Goal: Information Seeking & Learning: Learn about a topic

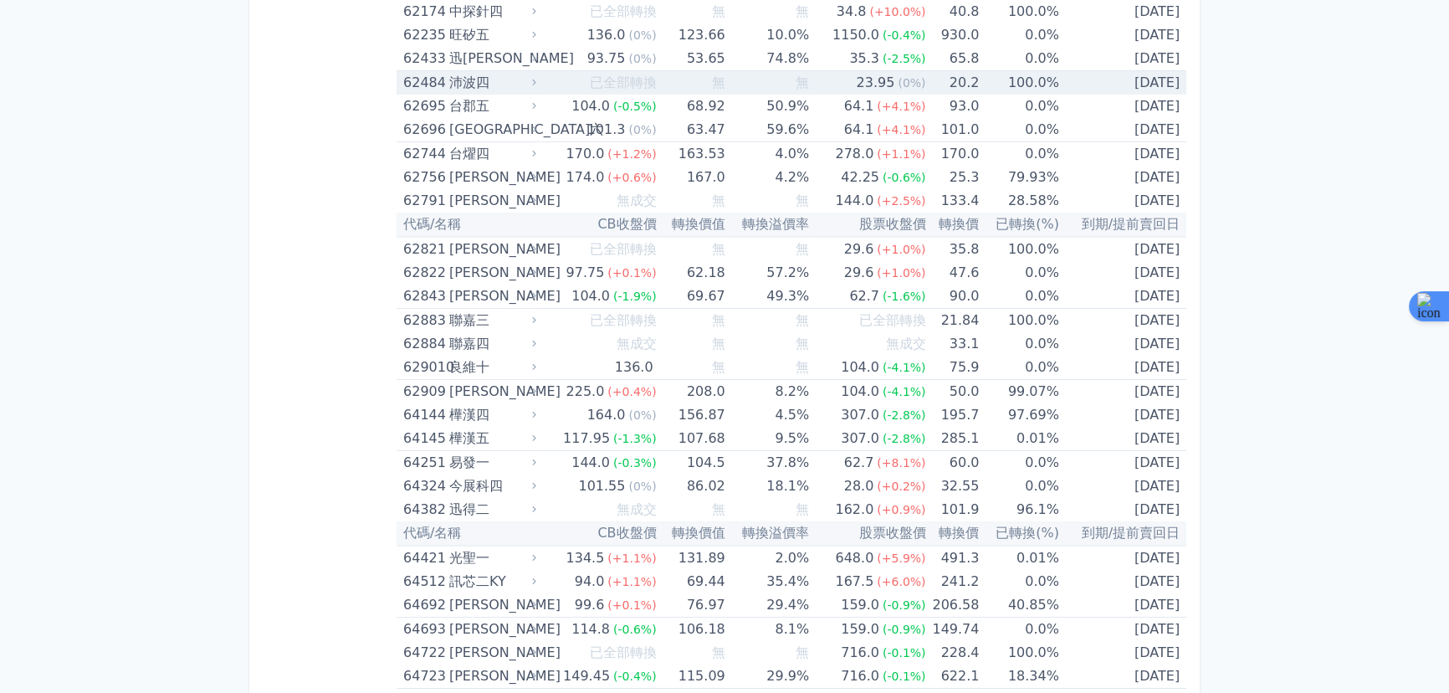
scroll to position [7027, 0]
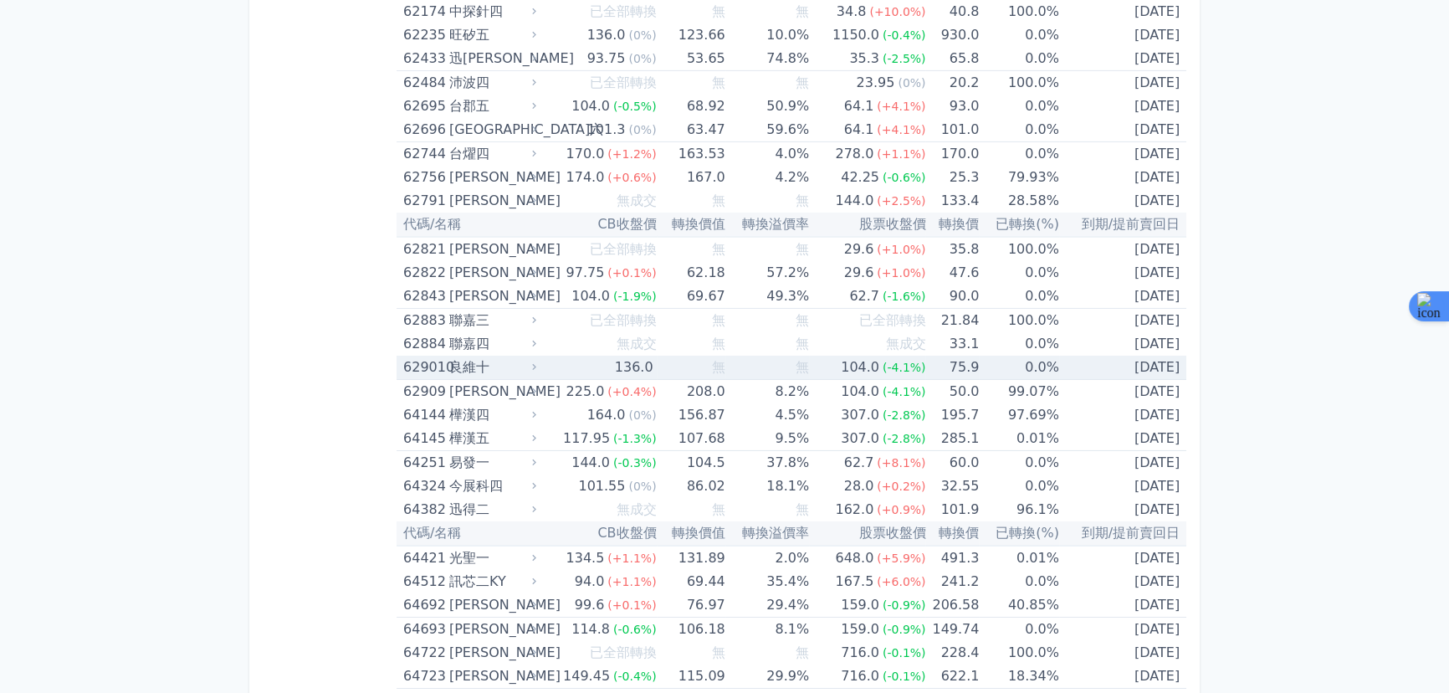
click at [753, 356] on td "無" at bounding box center [767, 368] width 84 height 24
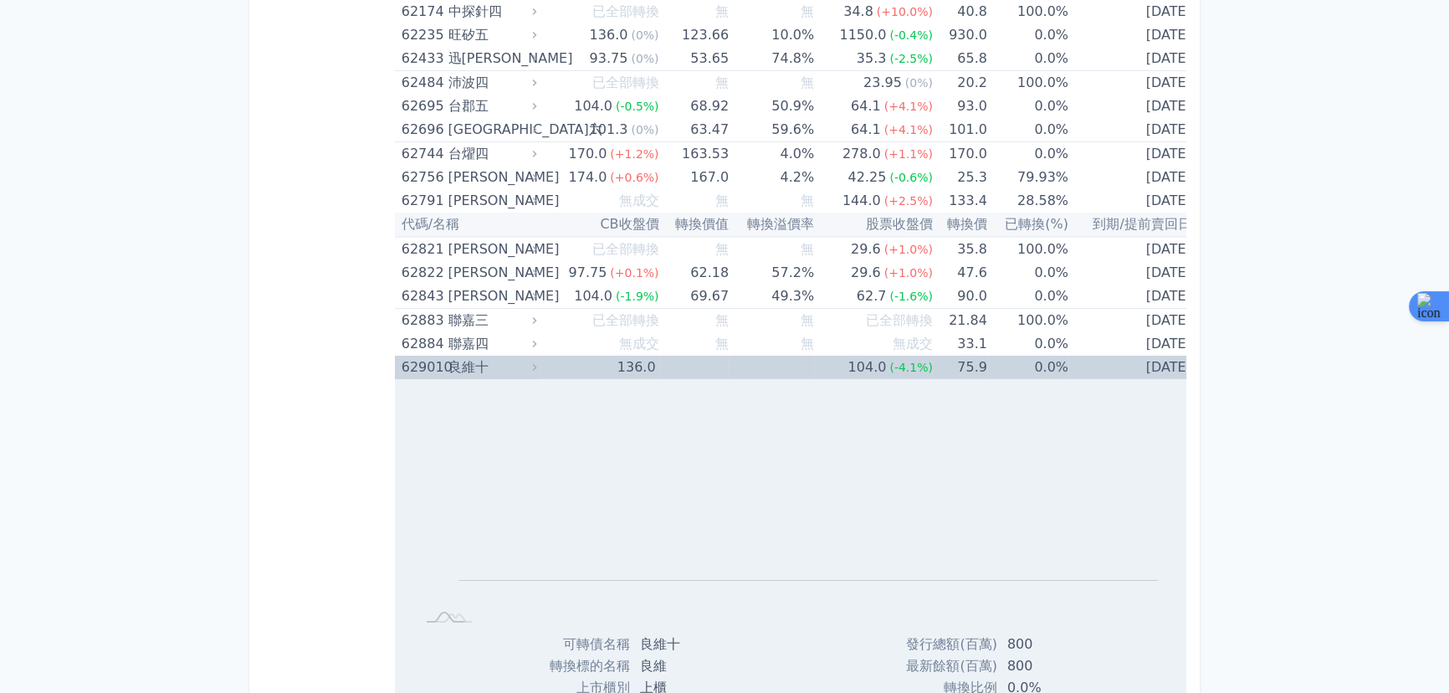
click at [753, 356] on td "無" at bounding box center [771, 367] width 85 height 23
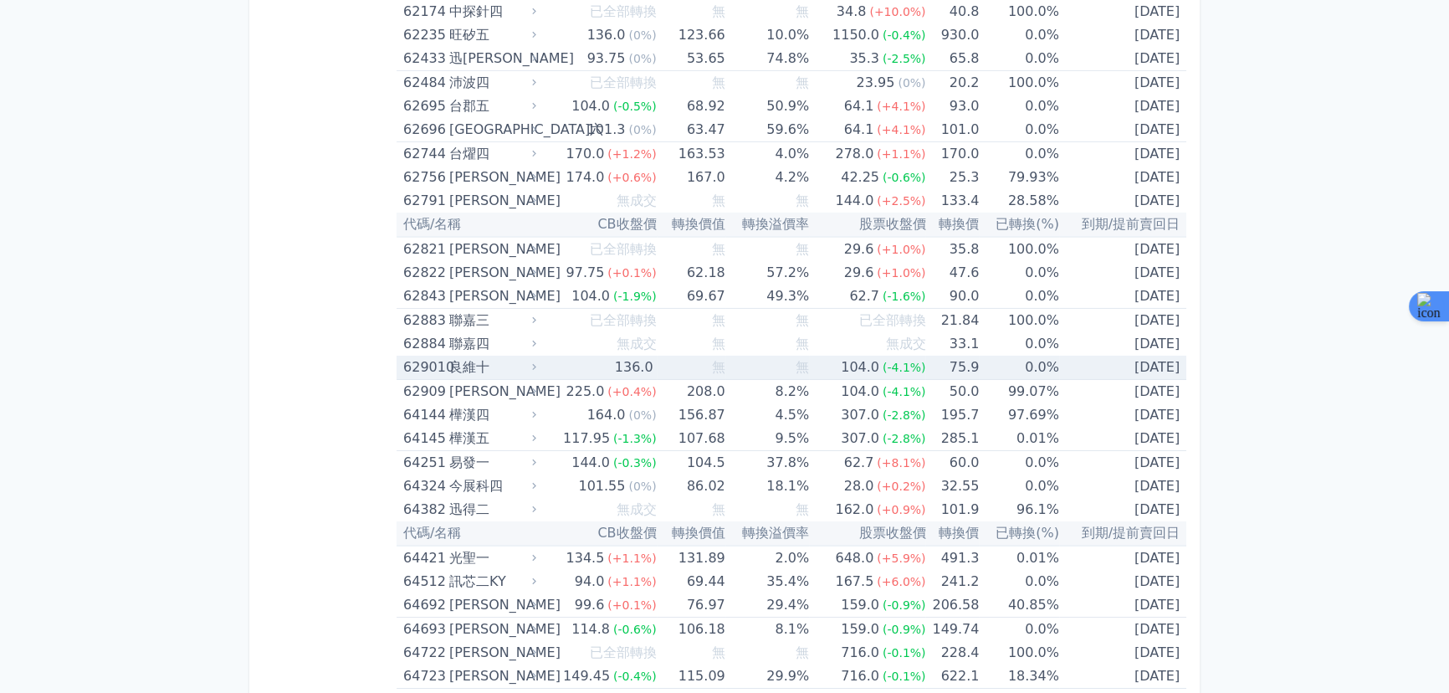
click at [719, 359] on span "無" at bounding box center [718, 367] width 13 height 16
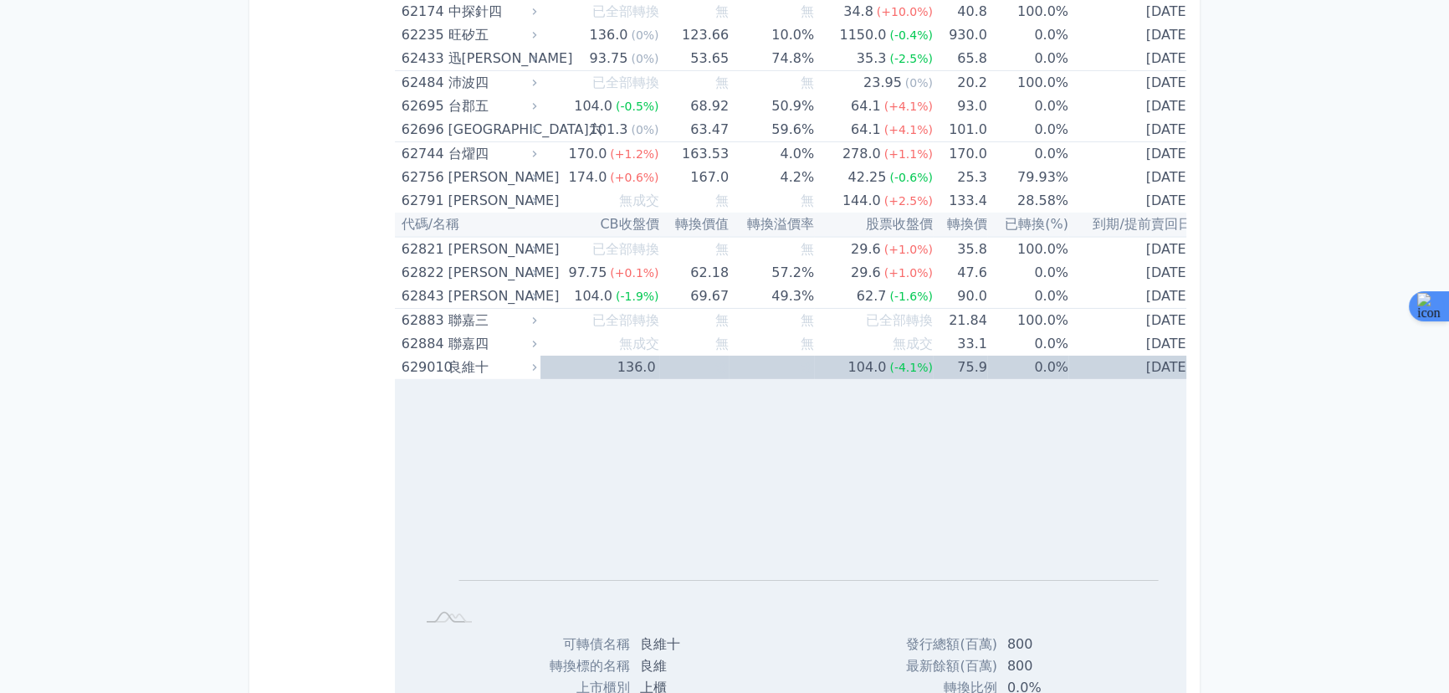
scroll to position [1553, 0]
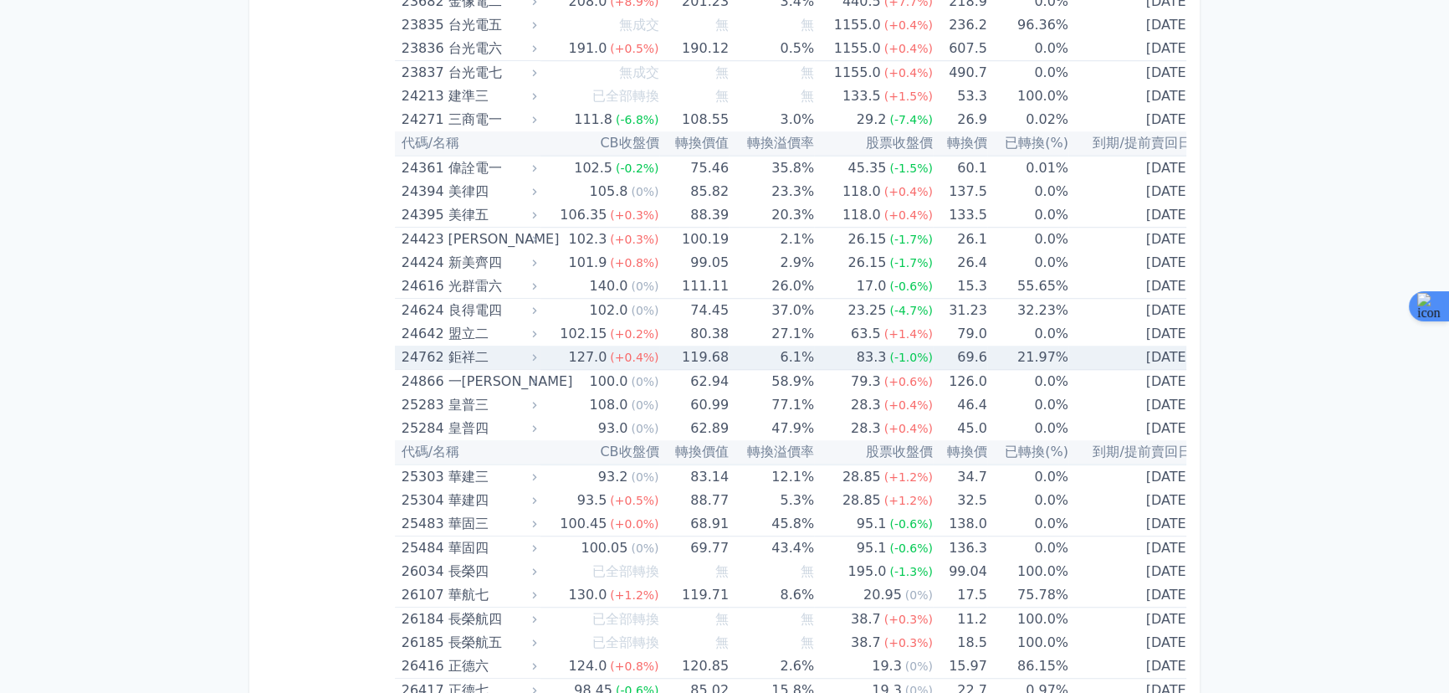
click at [659, 350] on td "119.68" at bounding box center [694, 357] width 70 height 24
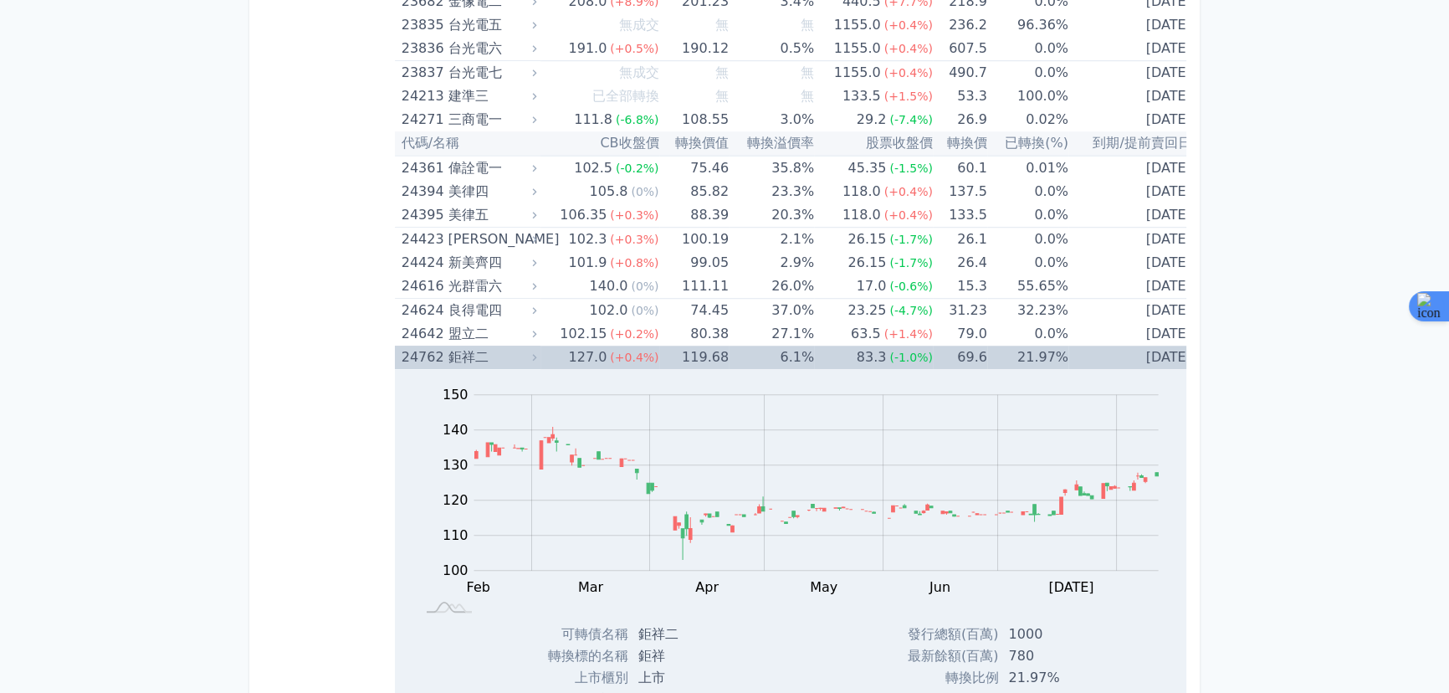
click at [659, 350] on td "119.68" at bounding box center [694, 356] width 70 height 23
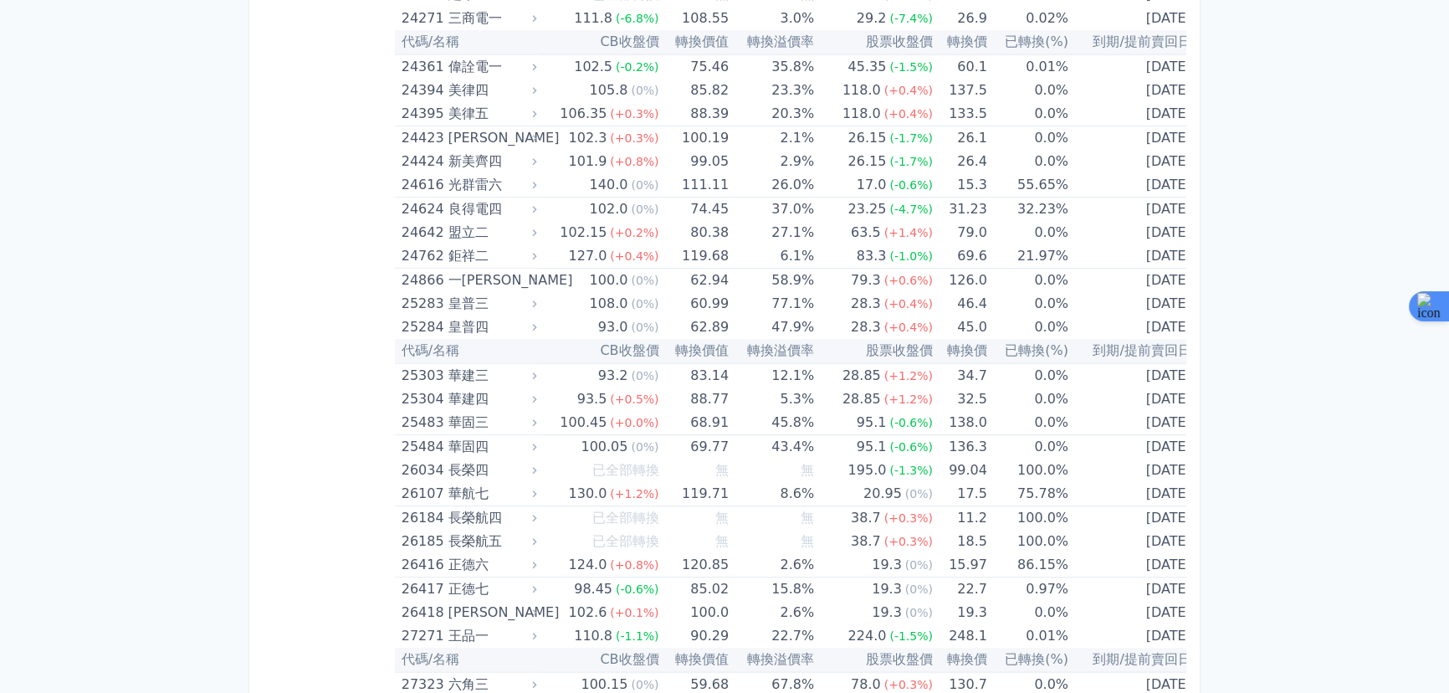
scroll to position [2904, 0]
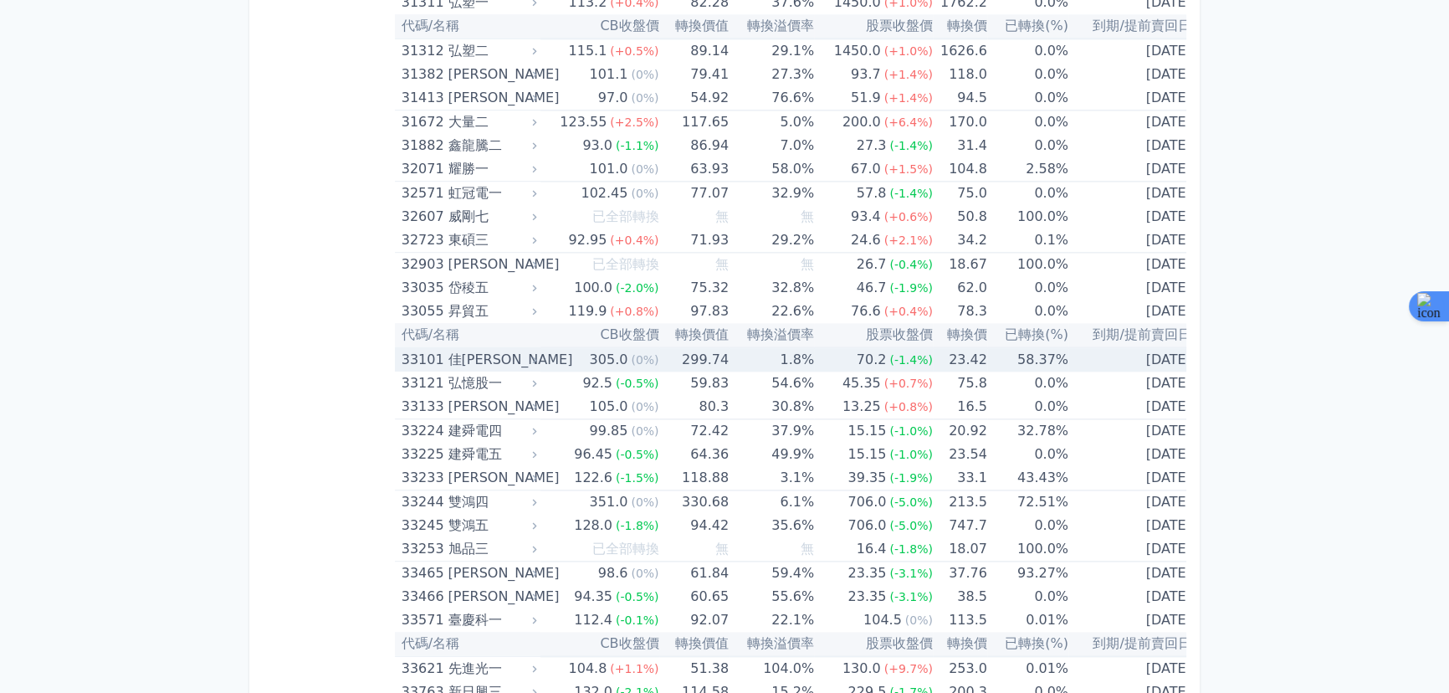
click at [453, 348] on div "佳[PERSON_NAME]" at bounding box center [490, 359] width 84 height 23
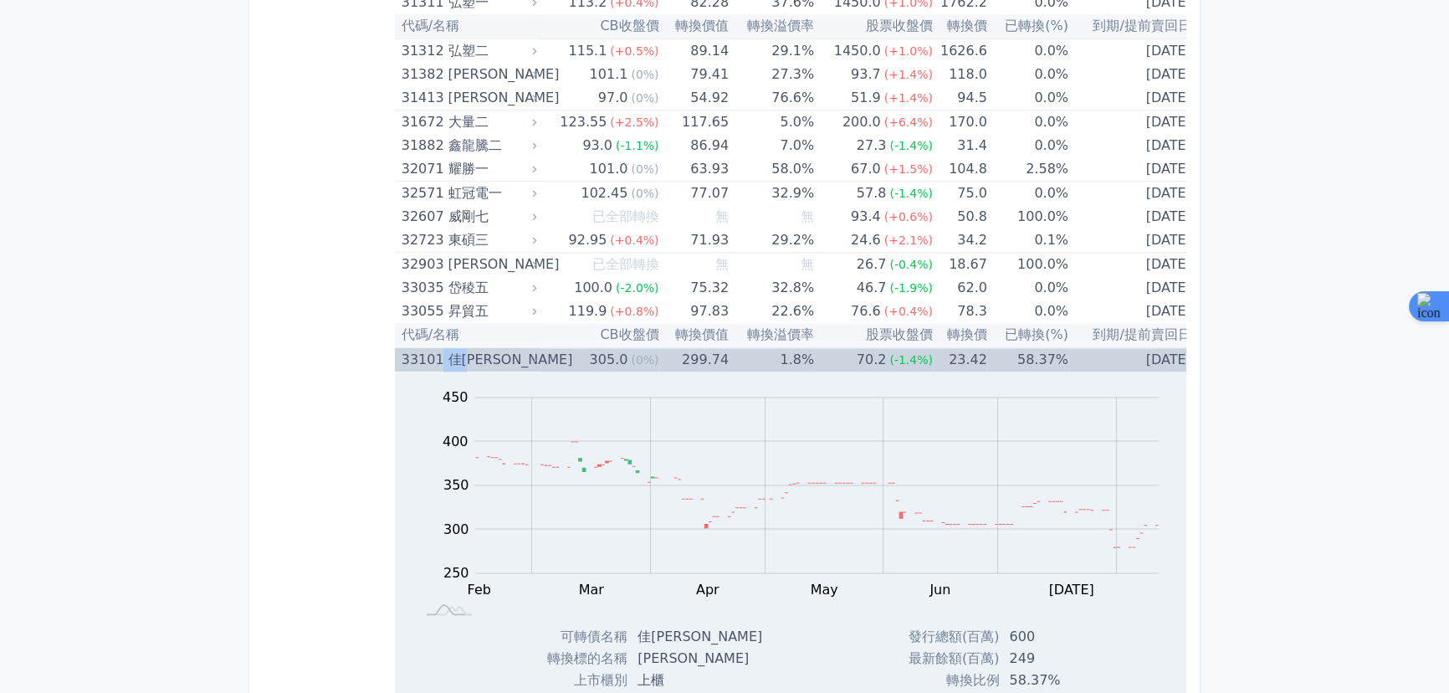
drag, startPoint x: 448, startPoint y: 341, endPoint x: 468, endPoint y: 345, distance: 20.5
click at [468, 348] on div "33101 佳穎一" at bounding box center [465, 359] width 127 height 23
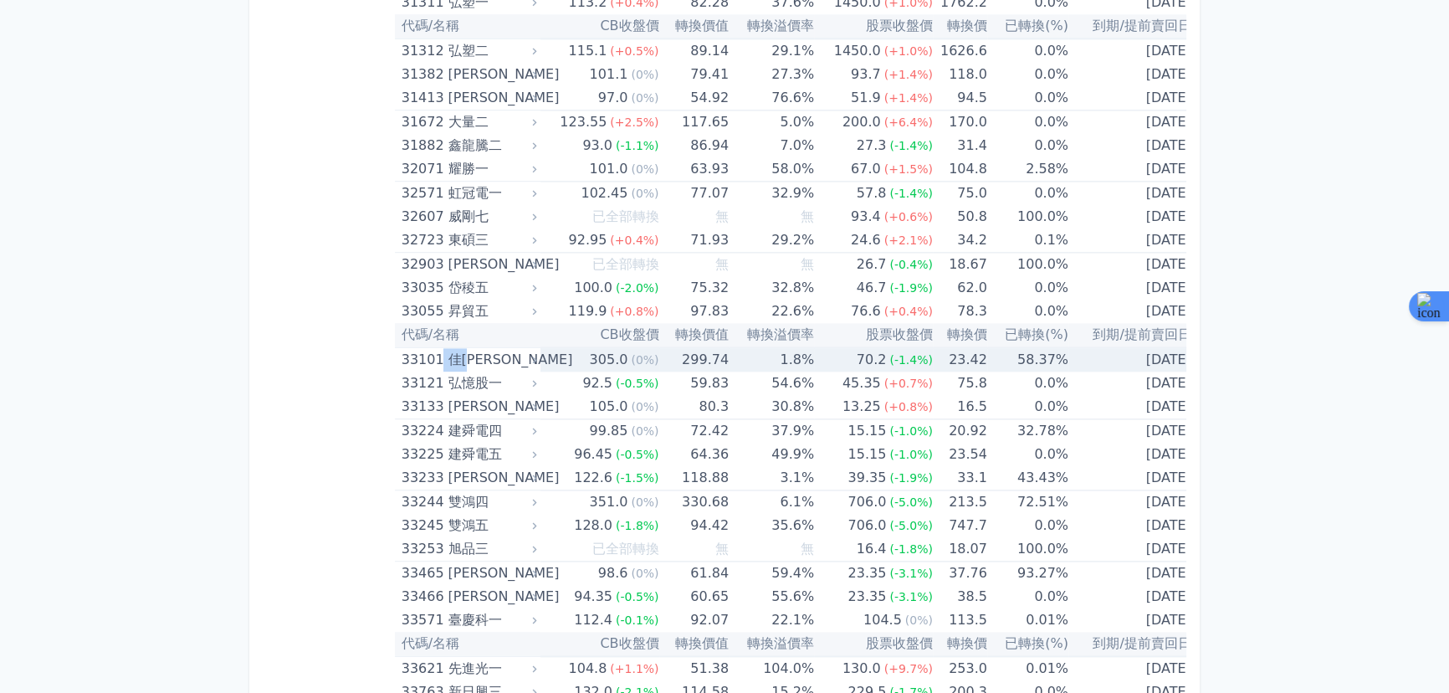
copy div "[PERSON_NAME]"
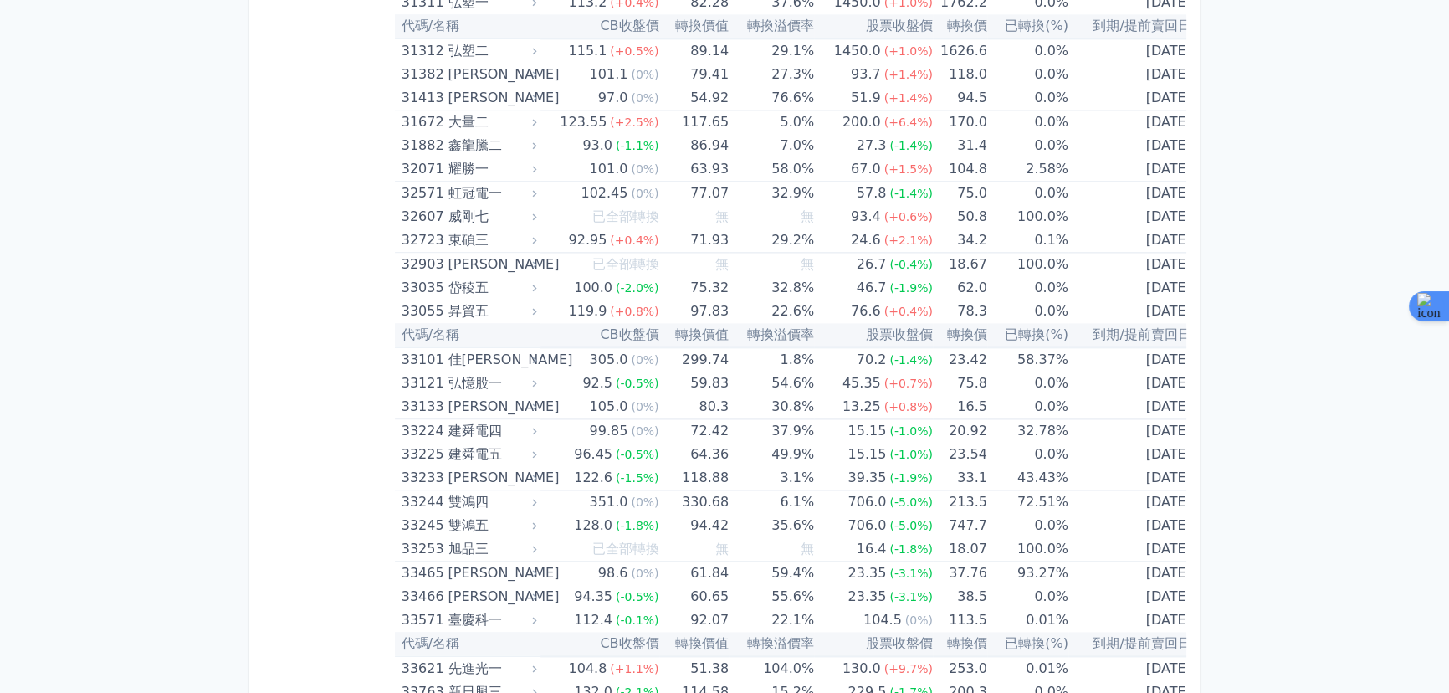
scroll to position [6530, 0]
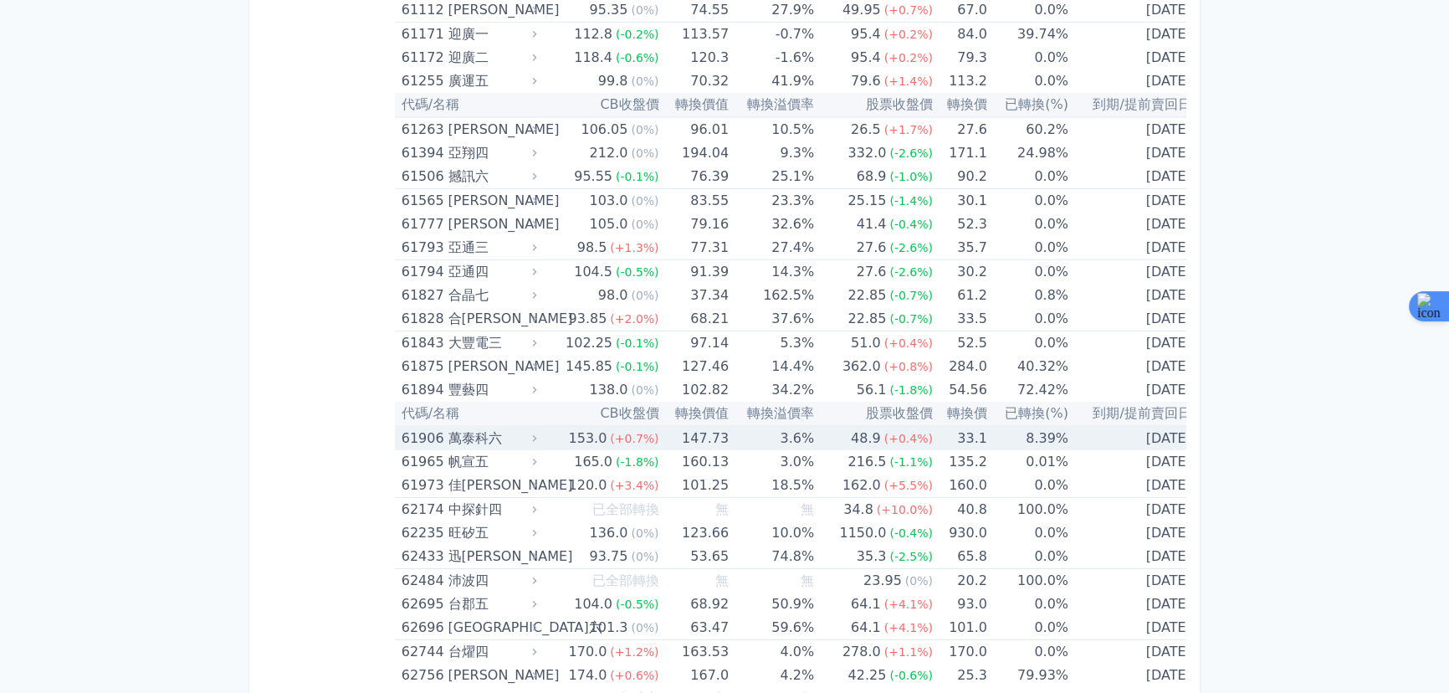
click at [837, 426] on td "48.9 (+0.4%)" at bounding box center [873, 438] width 119 height 24
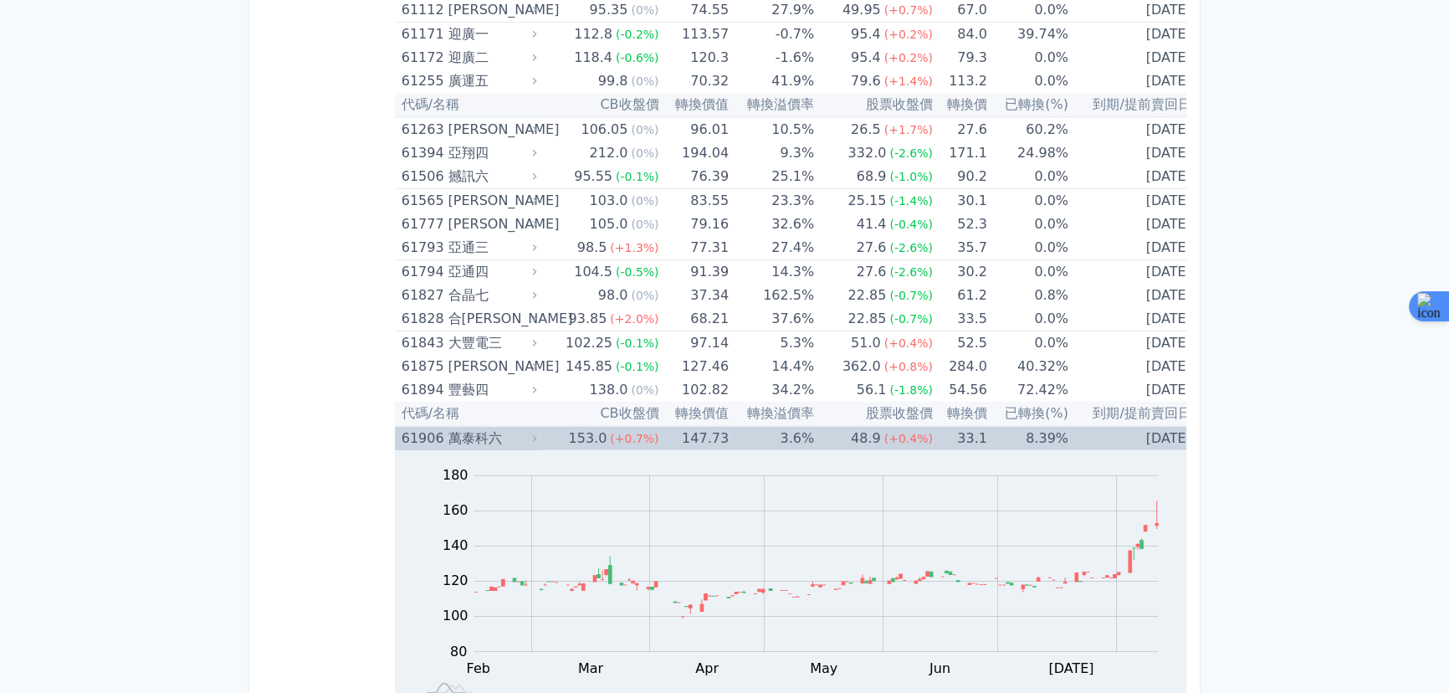
scroll to position [6632, 0]
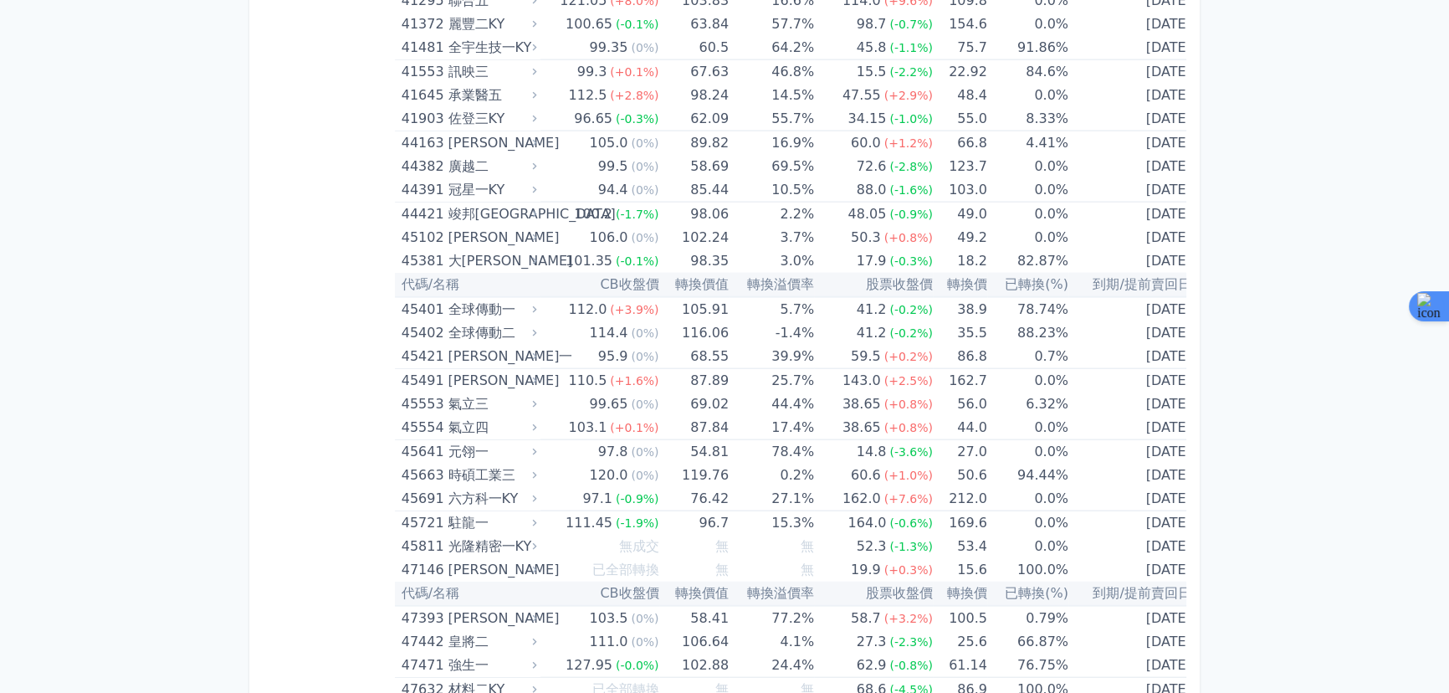
scroll to position [1553, 0]
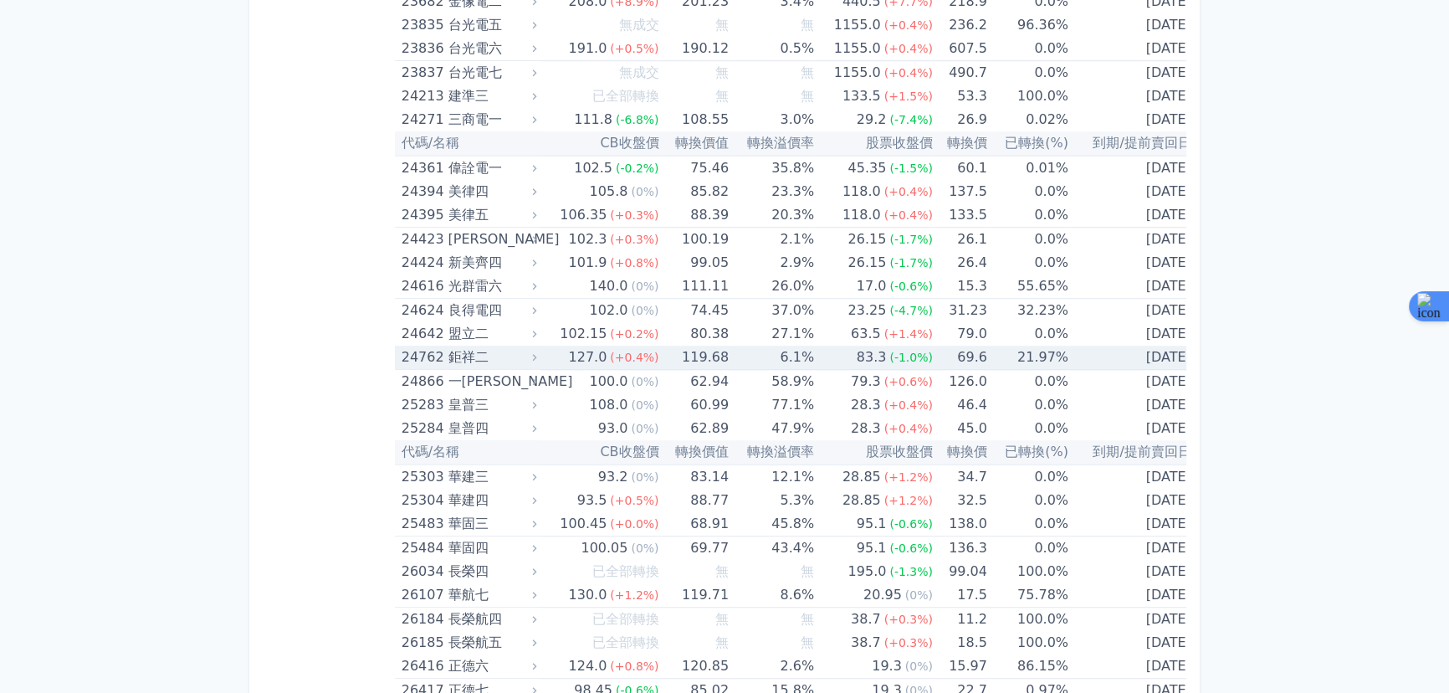
click at [610, 350] on span "(+0.4%)" at bounding box center [634, 356] width 49 height 13
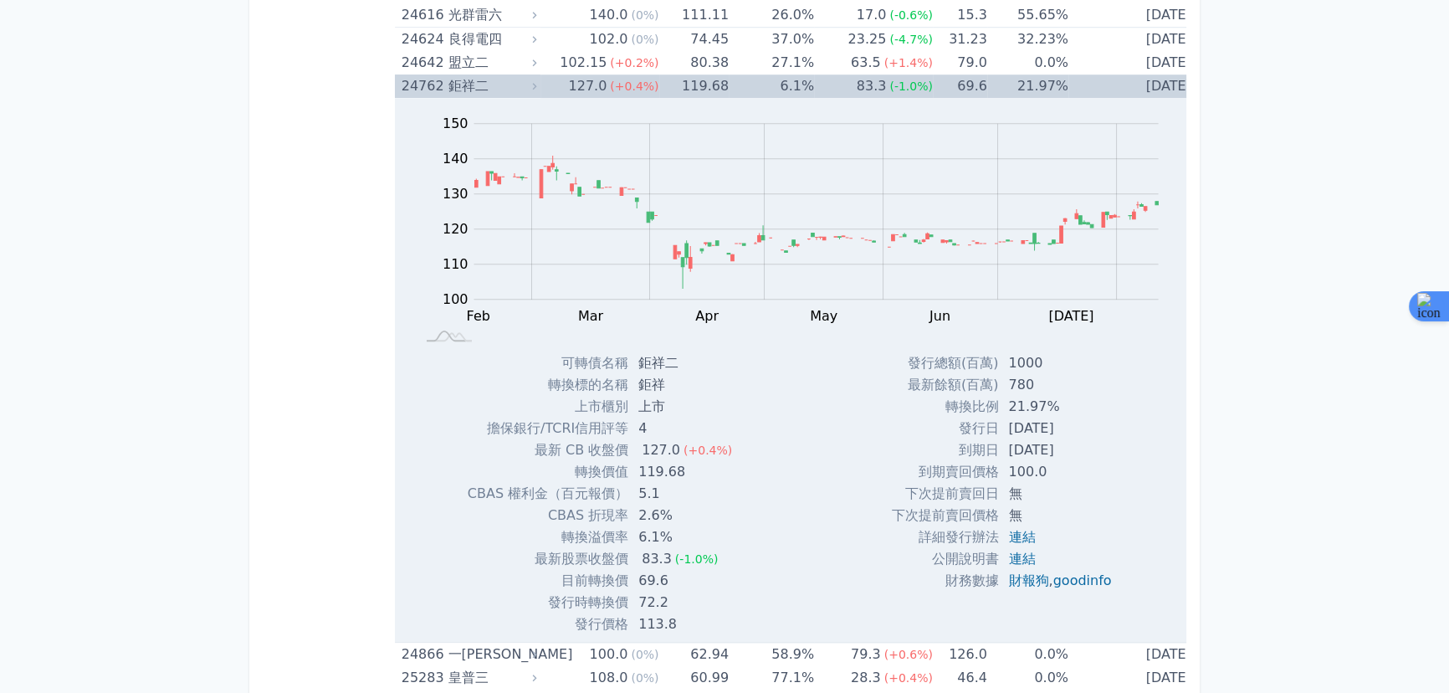
scroll to position [1857, 0]
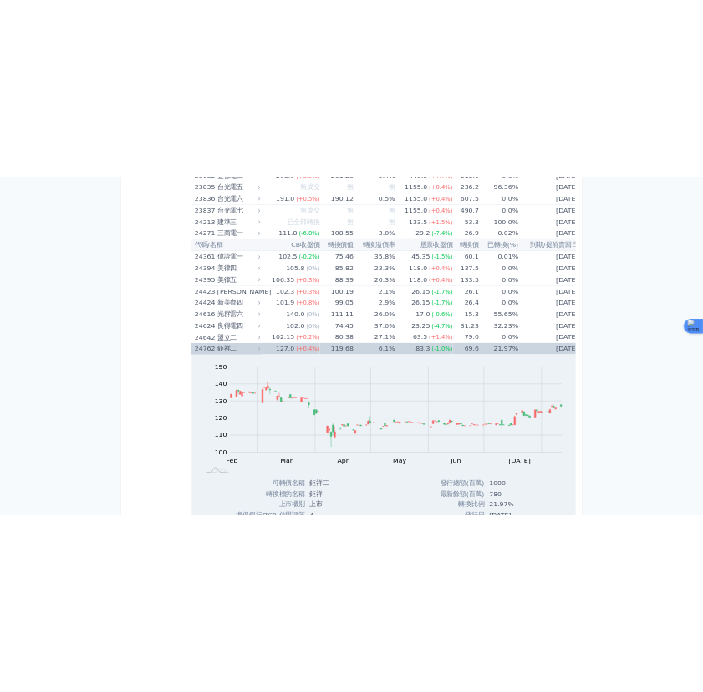
scroll to position [1450, 0]
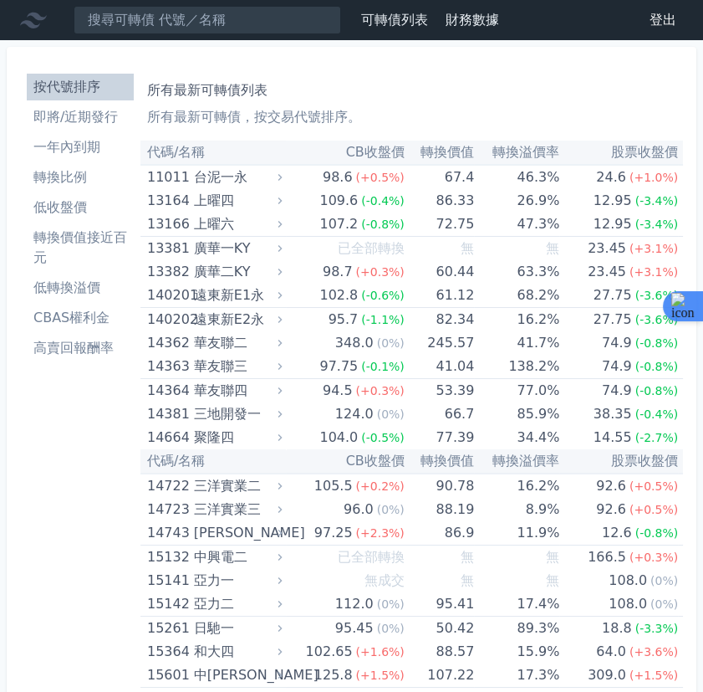
scroll to position [1507, 0]
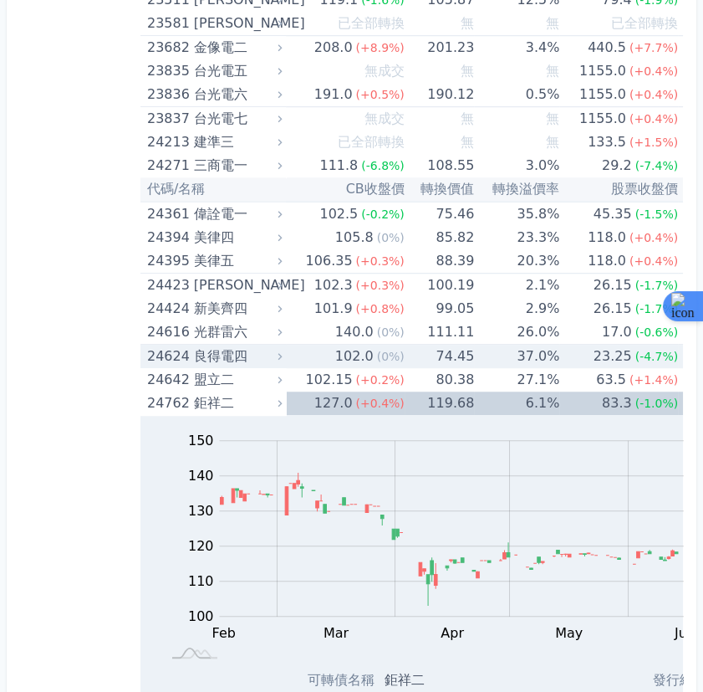
click at [294, 345] on td "102.0 (0%)" at bounding box center [345, 357] width 119 height 24
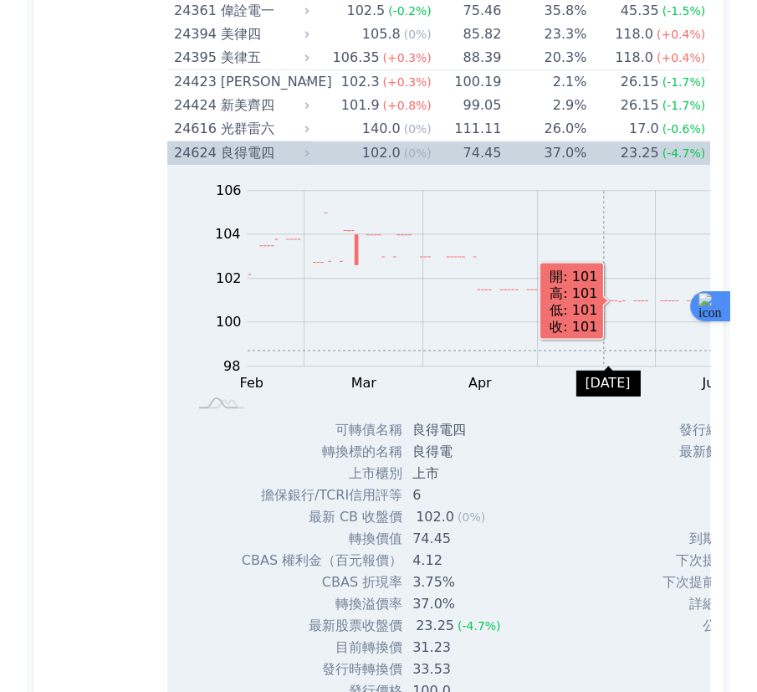
scroll to position [1811, 0]
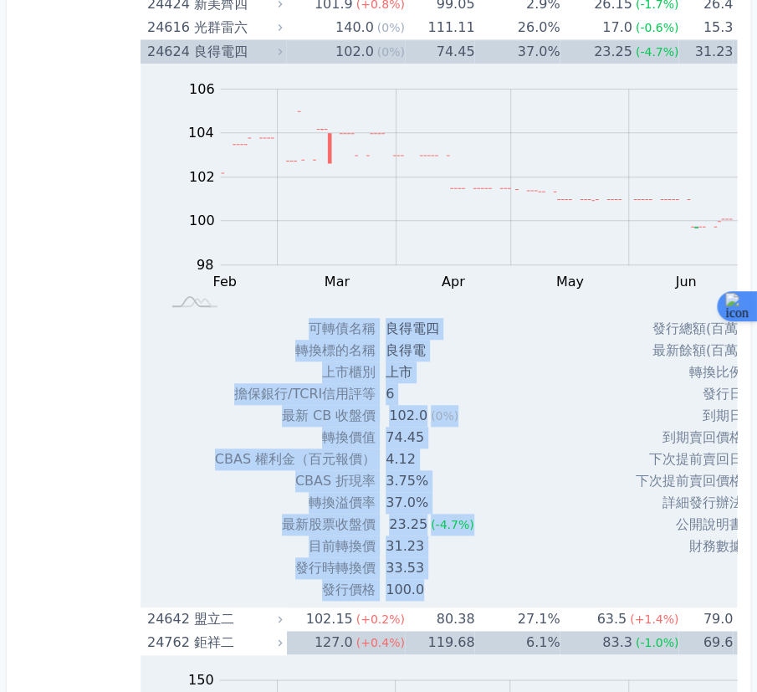
drag, startPoint x: 621, startPoint y: 373, endPoint x: 545, endPoint y: 373, distance: 75.3
click at [545, 373] on div "Zoom Out 104 97 98 99 100 101 102 108 104 106 96 94 L Feb Mar Apr May Jun [DATE…" at bounding box center [542, 332] width 803 height 537
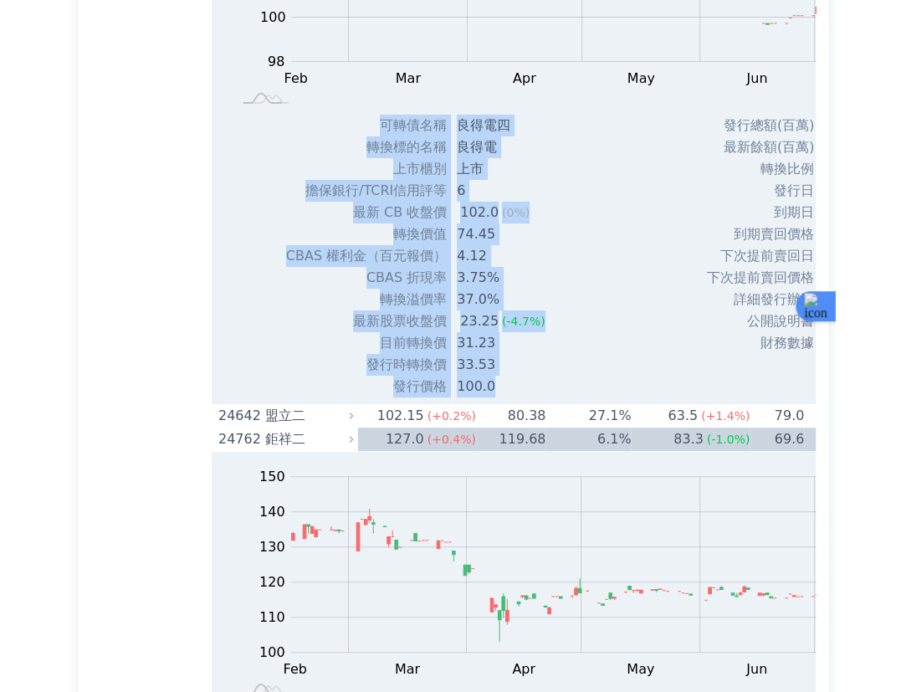
scroll to position [2115, 0]
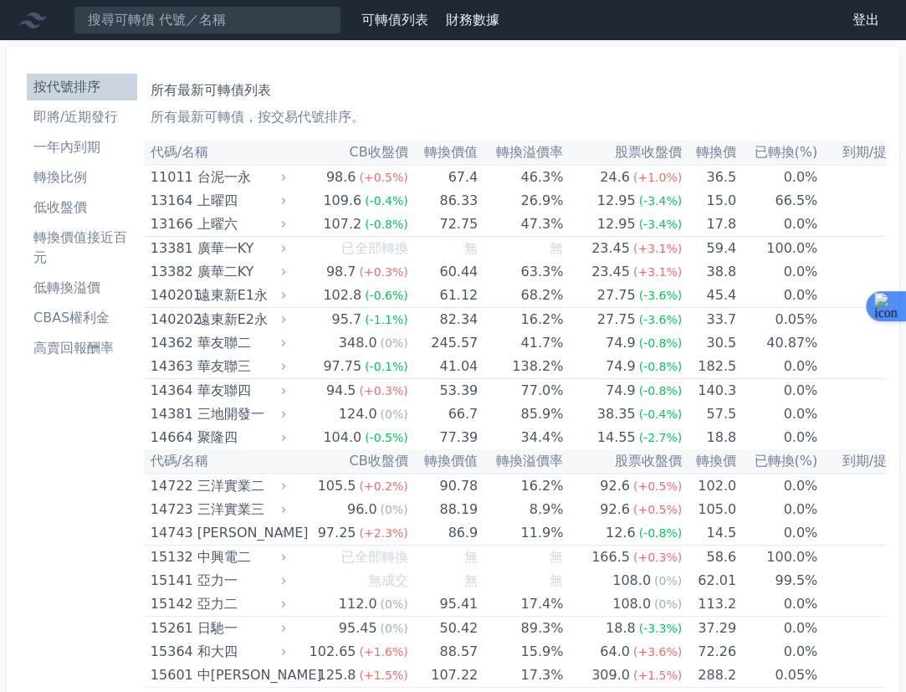
scroll to position [6884, 0]
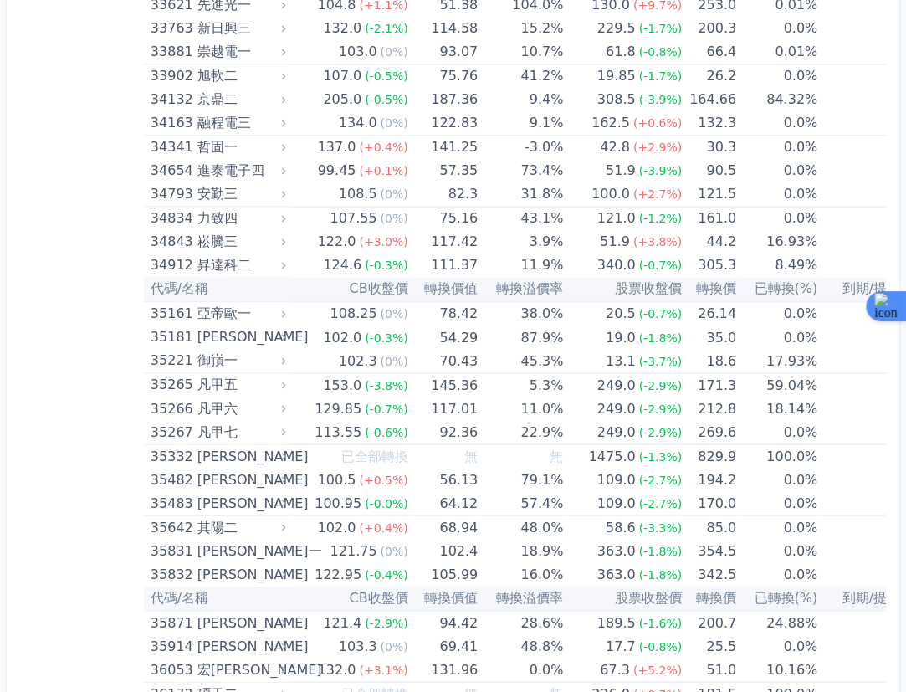
scroll to position [5176, 0]
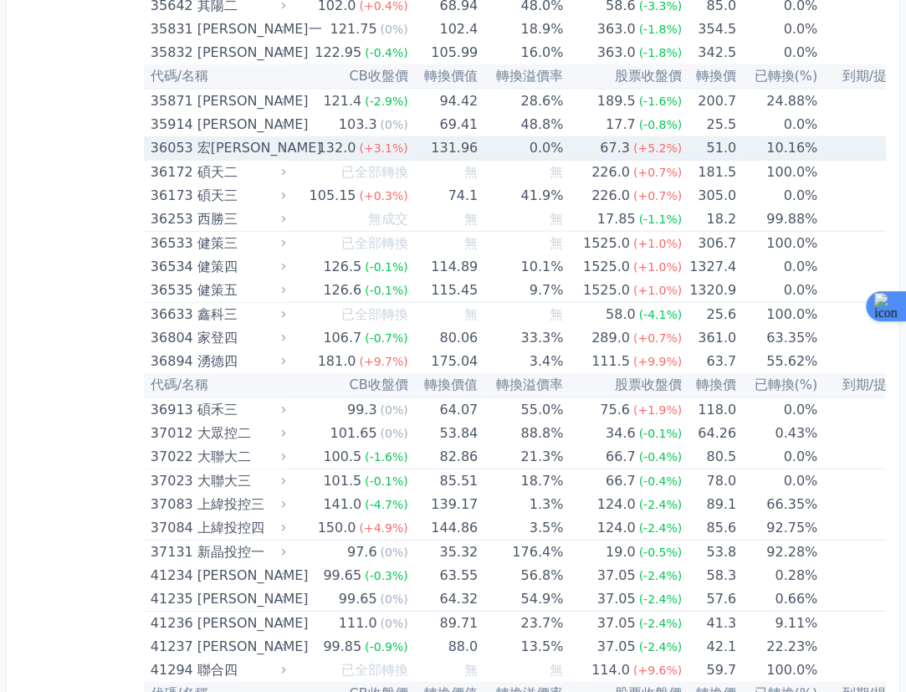
click at [332, 137] on div "132.0" at bounding box center [337, 147] width 45 height 23
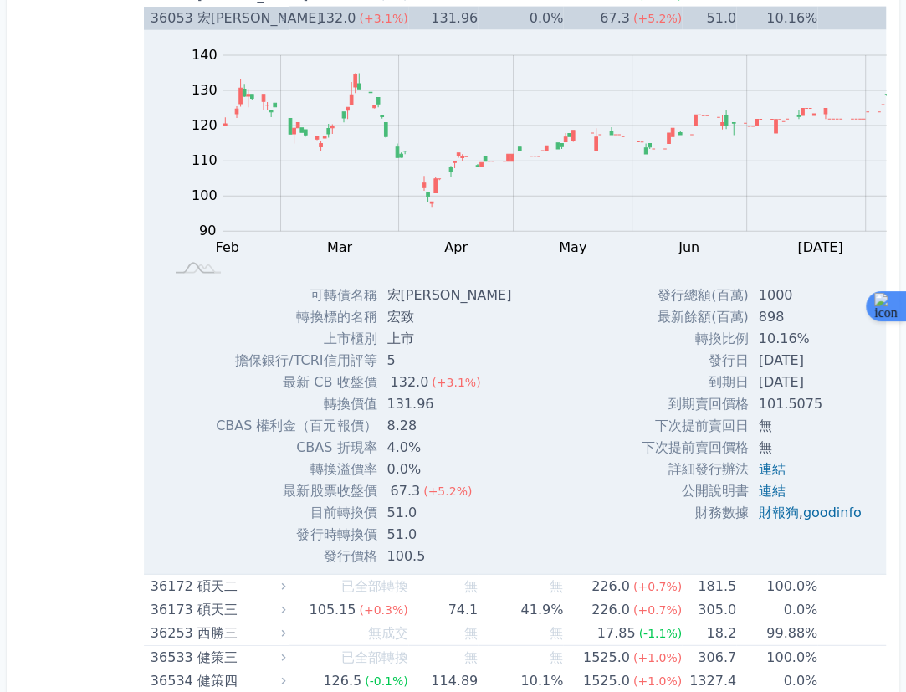
scroll to position [5277, 0]
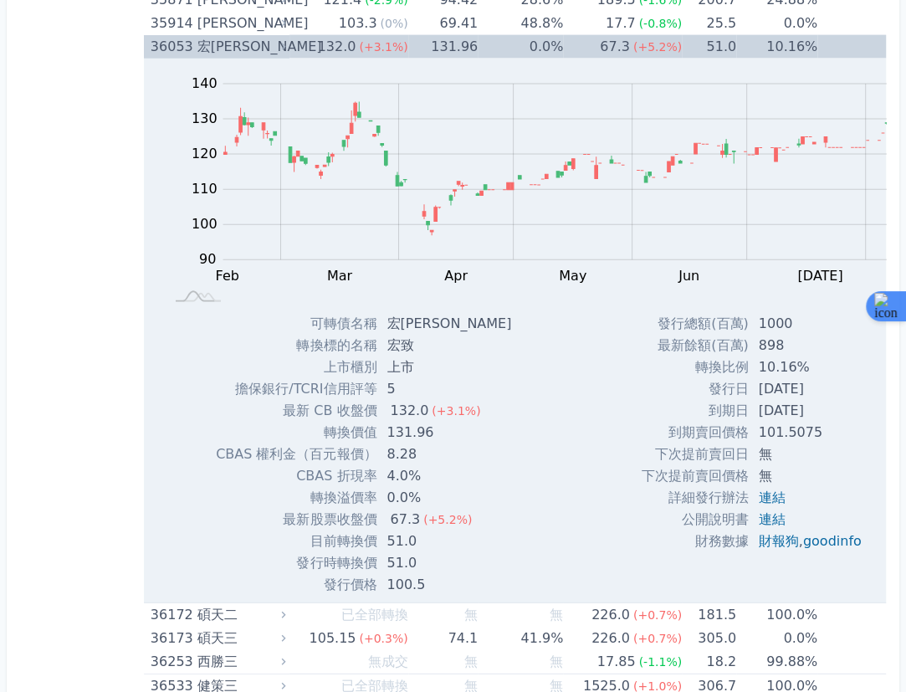
drag, startPoint x: 700, startPoint y: 48, endPoint x: 721, endPoint y: 26, distance: 30.2
click at [700, 59] on div "Zoom Out 100 70 80 90 100 110 120 130 140 150 L Feb Mar Apr May Jun [DATE] Aug …" at bounding box center [545, 186] width 803 height 254
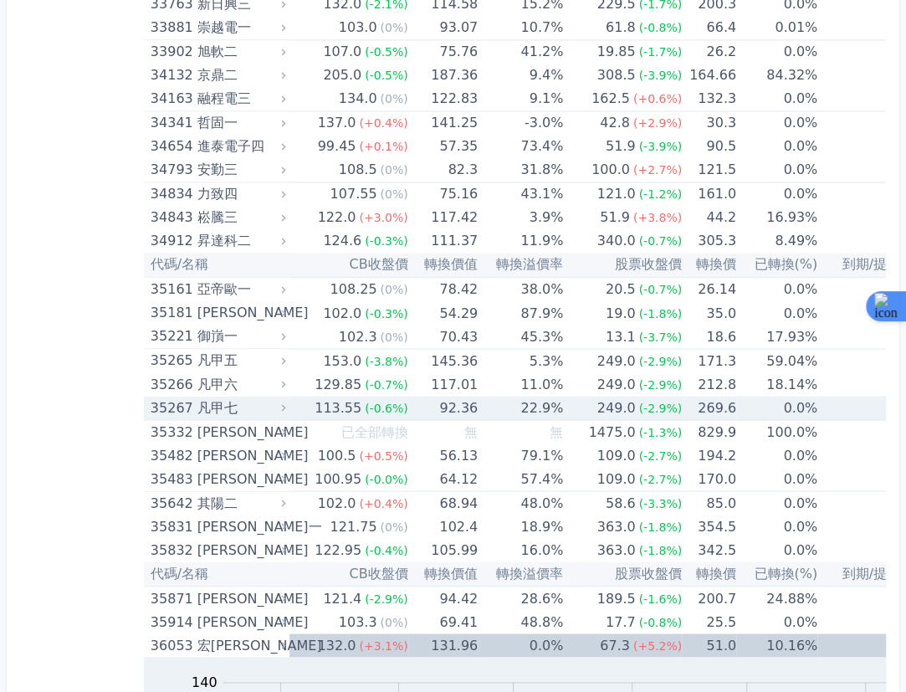
click at [334, 396] on div "113.55" at bounding box center [338, 407] width 54 height 23
